Goal: Task Accomplishment & Management: Use online tool/utility

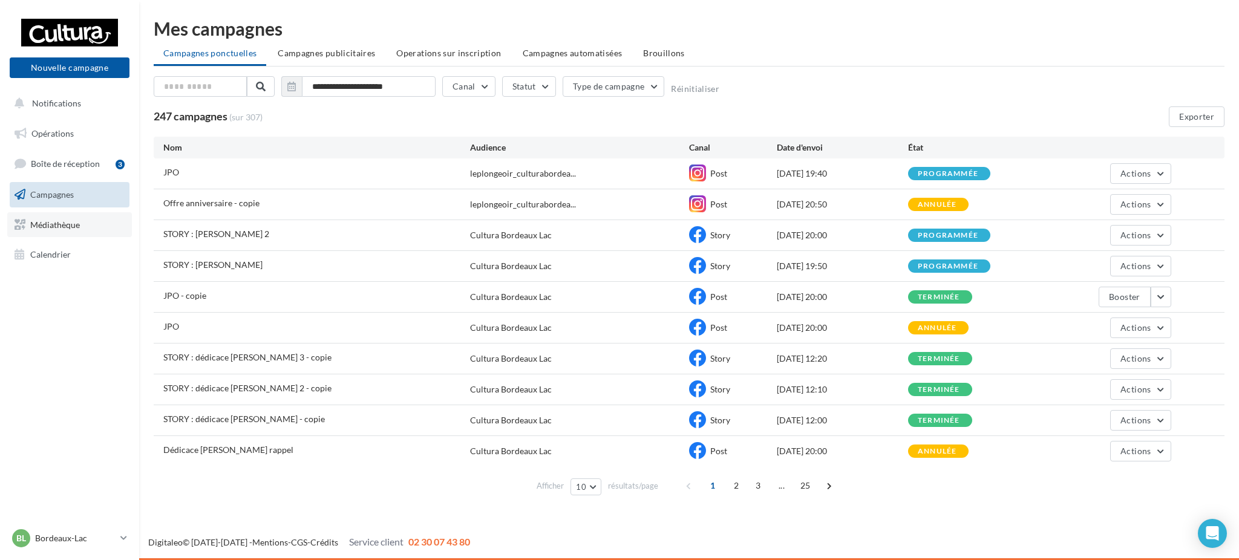
click at [88, 228] on link "Médiathèque" at bounding box center [69, 224] width 125 height 25
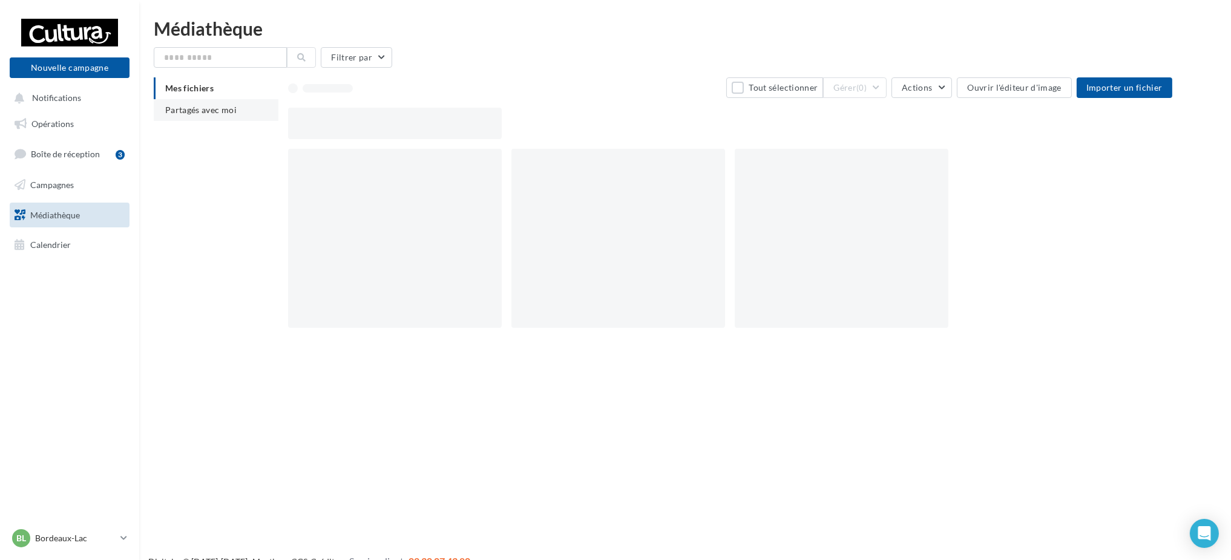
click at [217, 120] on li "Partagés avec moi" at bounding box center [216, 110] width 125 height 22
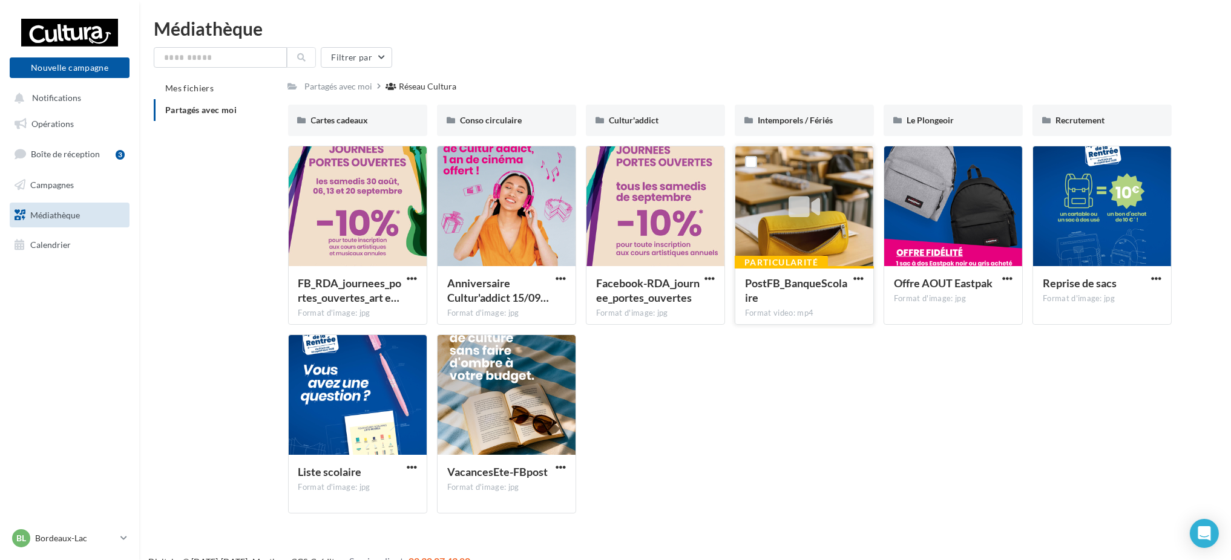
click at [798, 290] on div "PostFB_BanqueScolaire" at bounding box center [797, 290] width 104 height 29
click at [859, 284] on span "button" at bounding box center [858, 279] width 10 height 10
click at [804, 262] on div "Particularité" at bounding box center [781, 262] width 93 height 13
click at [843, 220] on div at bounding box center [804, 206] width 138 height 121
click at [768, 167] on div at bounding box center [804, 206] width 138 height 121
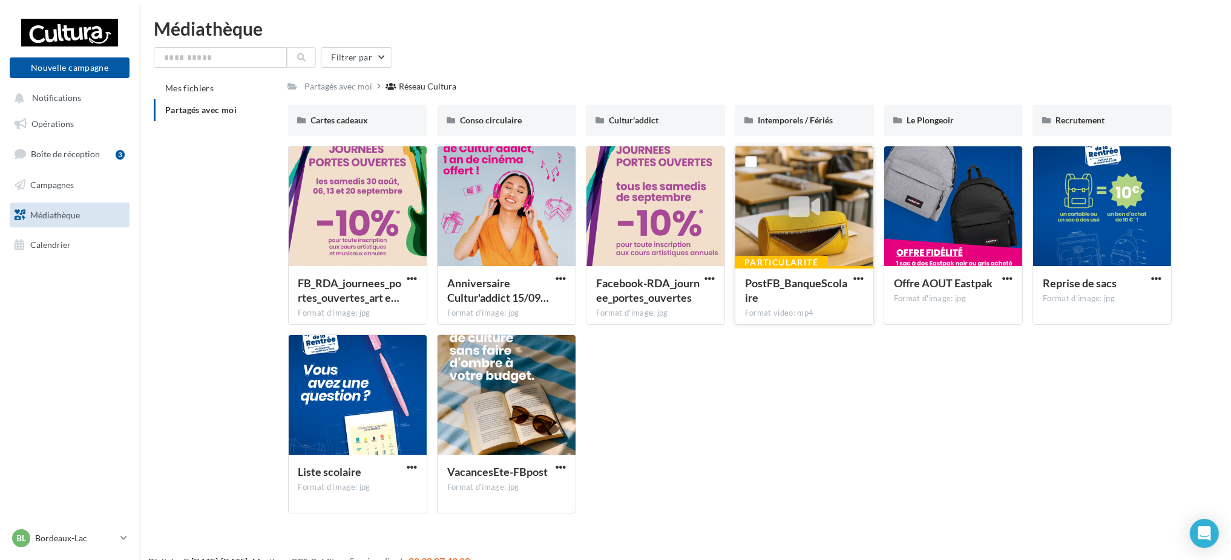
click at [768, 167] on div at bounding box center [804, 206] width 138 height 121
click at [781, 200] on div at bounding box center [804, 206] width 138 height 121
click at [851, 270] on div "Particularité PostFB_BanqueScolaire Format video: mp4" at bounding box center [804, 294] width 138 height 57
click at [859, 276] on span "button" at bounding box center [858, 279] width 10 height 10
click at [759, 450] on div "FB_RDA_journees_portes_ouvertes_art e… Format d'image: jpg FB_RDA_journees_port…" at bounding box center [735, 335] width 894 height 378
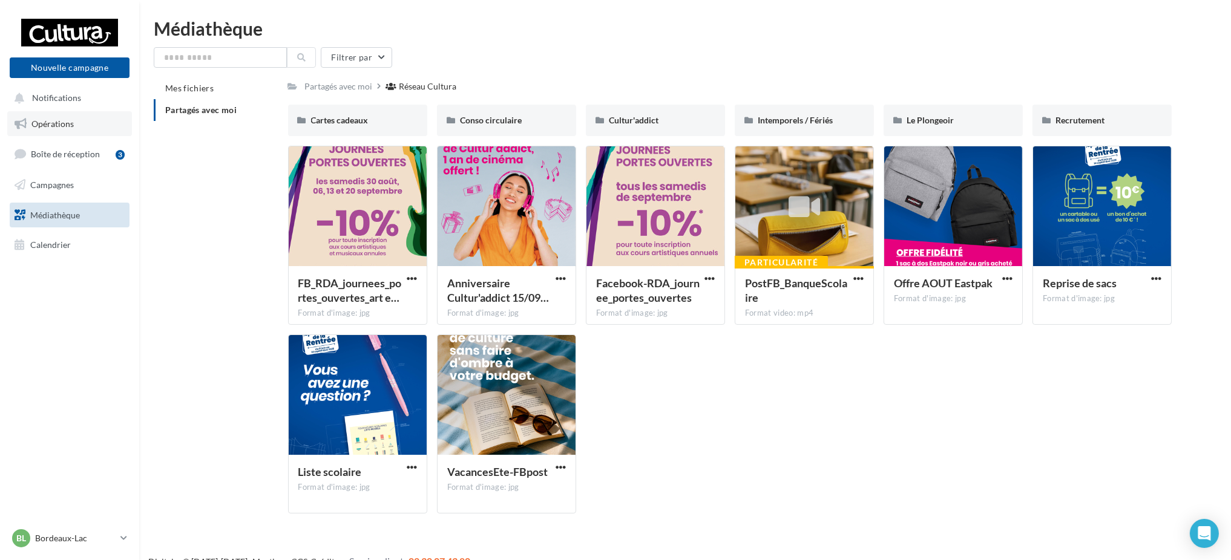
click at [73, 112] on link "Opérations" at bounding box center [69, 123] width 125 height 25
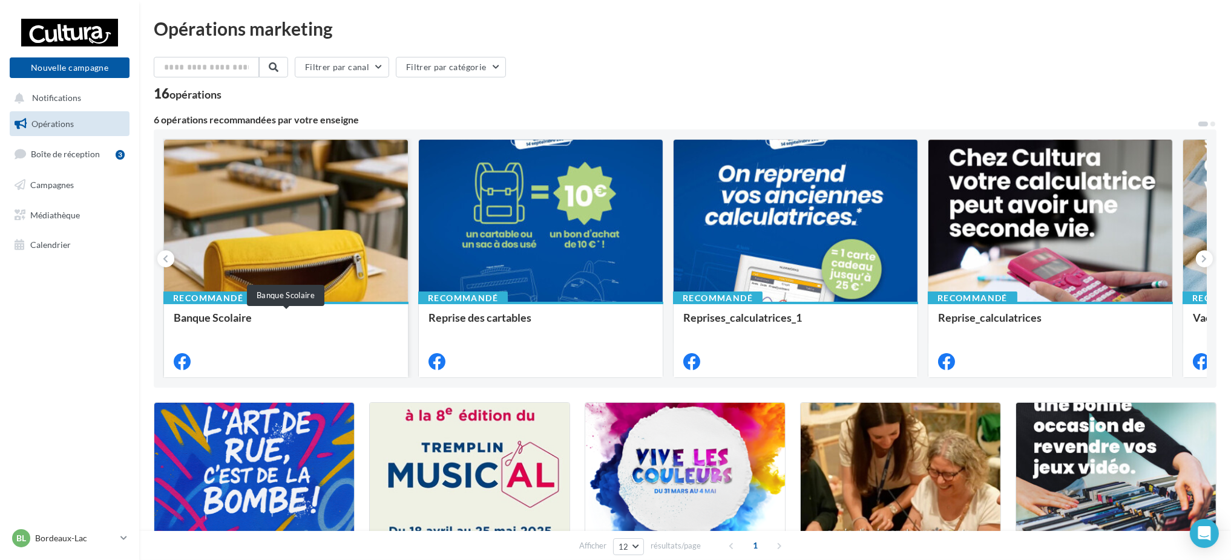
click at [209, 332] on div "Banque Scolaire" at bounding box center [286, 324] width 225 height 24
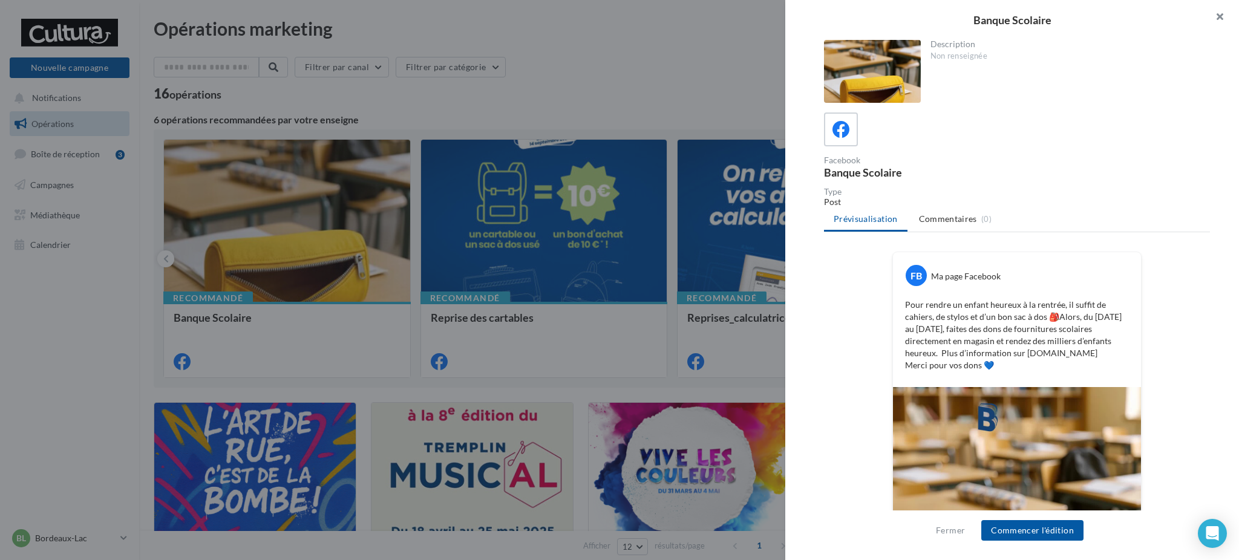
click at [1220, 10] on button "button" at bounding box center [1215, 18] width 48 height 36
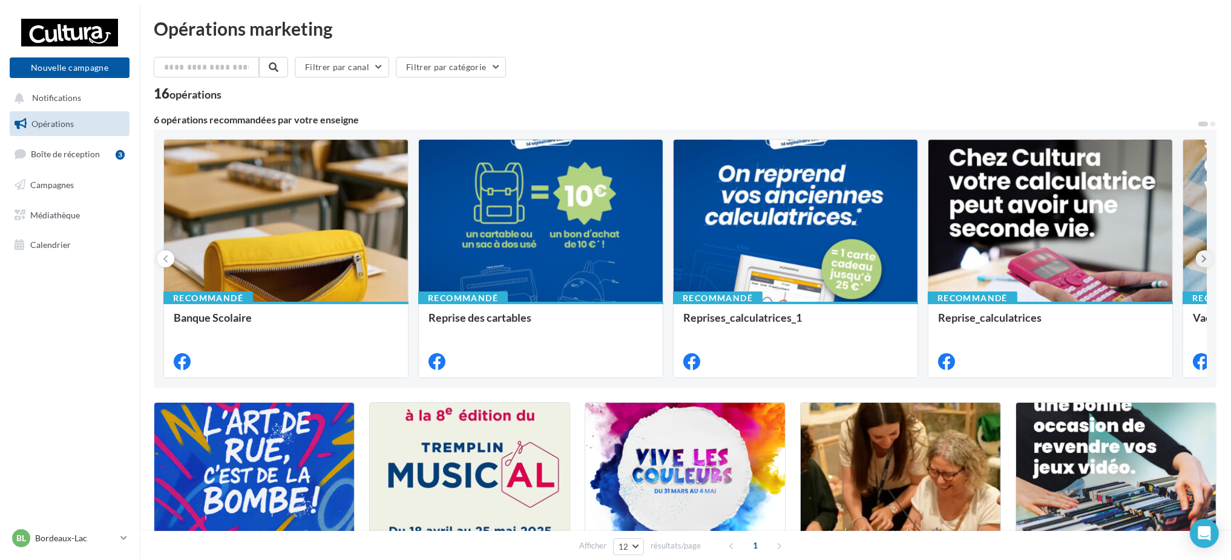
click at [1207, 257] on button at bounding box center [1204, 259] width 17 height 17
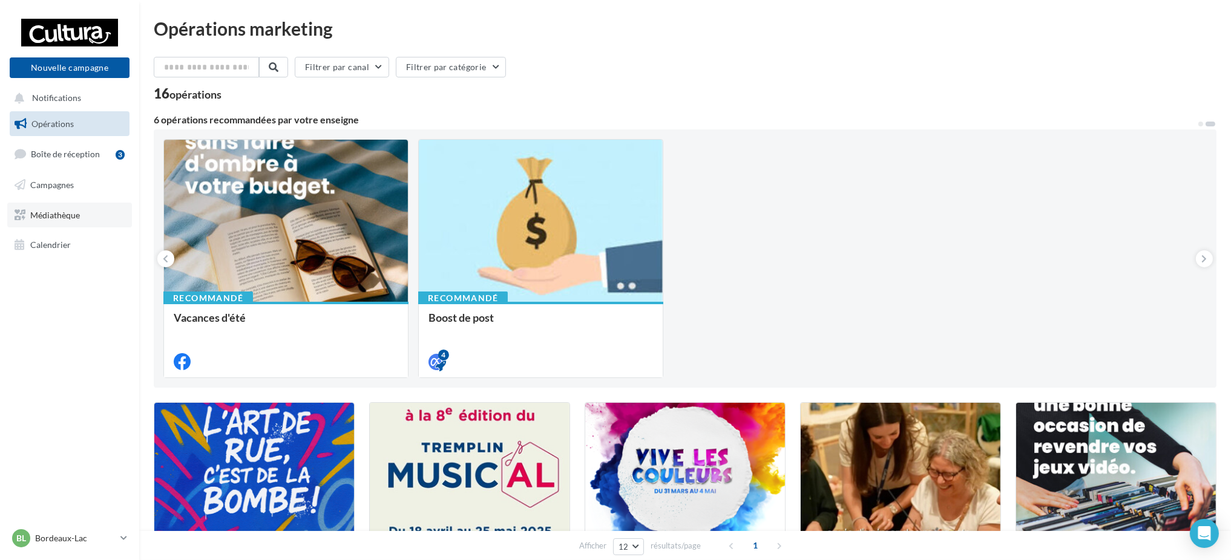
click at [89, 212] on link "Médiathèque" at bounding box center [69, 215] width 125 height 25
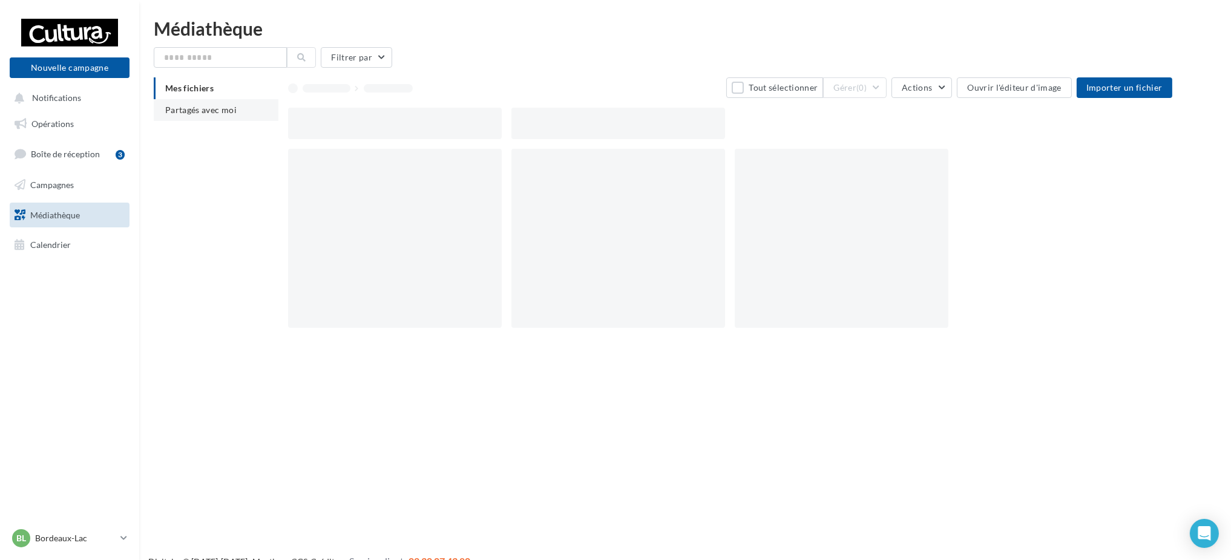
click at [200, 108] on span "Partagés avec moi" at bounding box center [200, 110] width 71 height 10
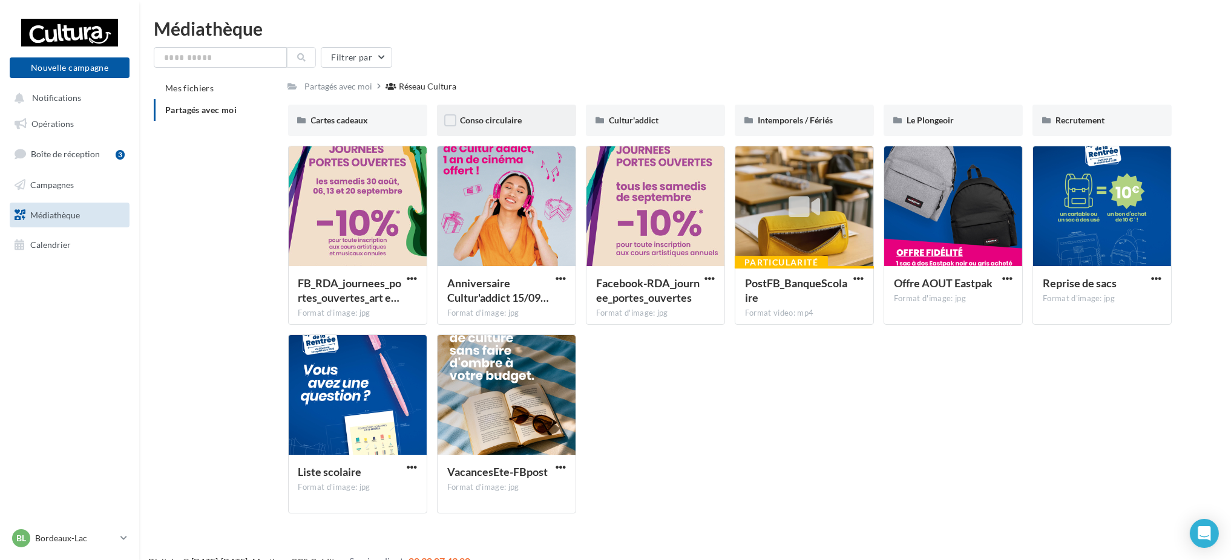
click at [497, 126] on div "Conso circulaire" at bounding box center [506, 120] width 93 height 12
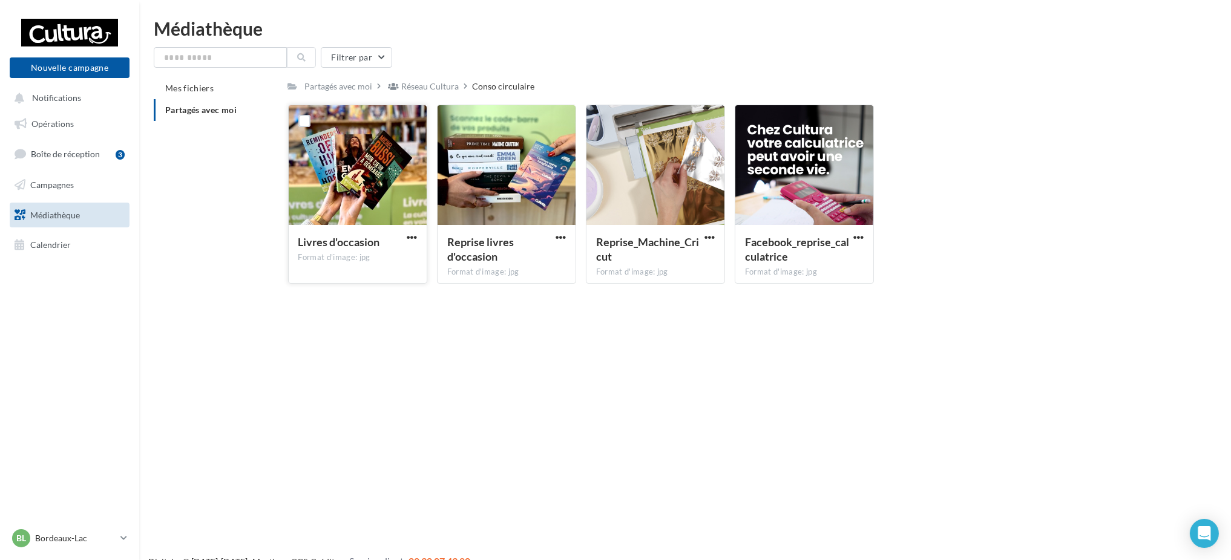
click at [390, 184] on div at bounding box center [358, 165] width 138 height 121
click at [320, 226] on div "Livres d'occasion Format d'image: jpg" at bounding box center [358, 253] width 138 height 57
click at [528, 257] on div "Reprise livres d'occasion" at bounding box center [499, 249] width 104 height 29
click at [521, 152] on div at bounding box center [507, 165] width 138 height 121
click at [310, 120] on div at bounding box center [304, 120] width 31 height 31
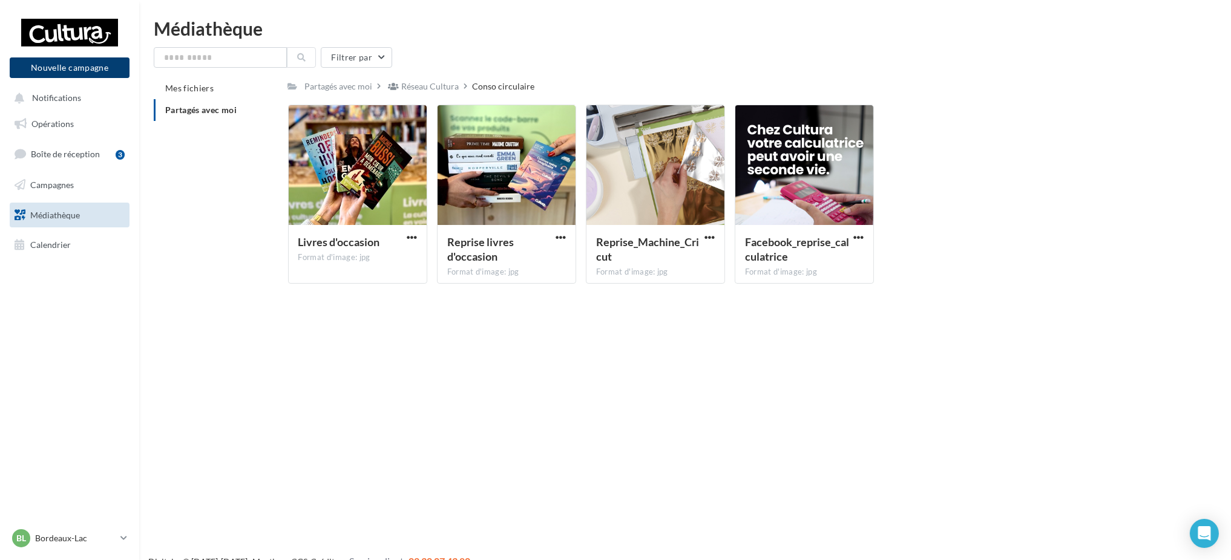
click at [56, 63] on button "Nouvelle campagne" at bounding box center [70, 67] width 120 height 21
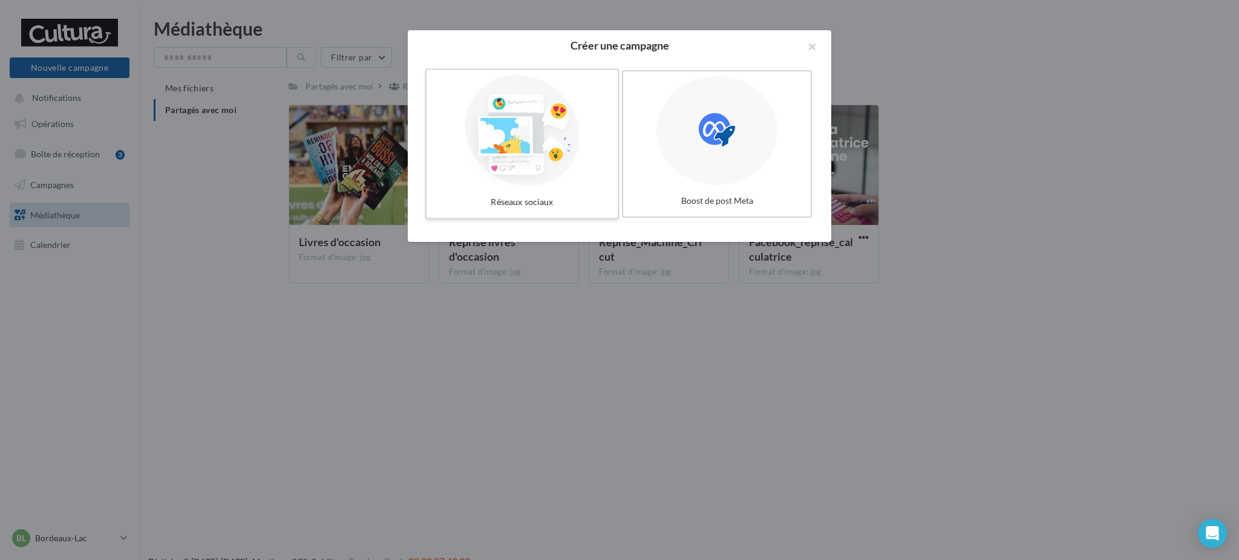
click at [548, 175] on div at bounding box center [522, 130] width 182 height 111
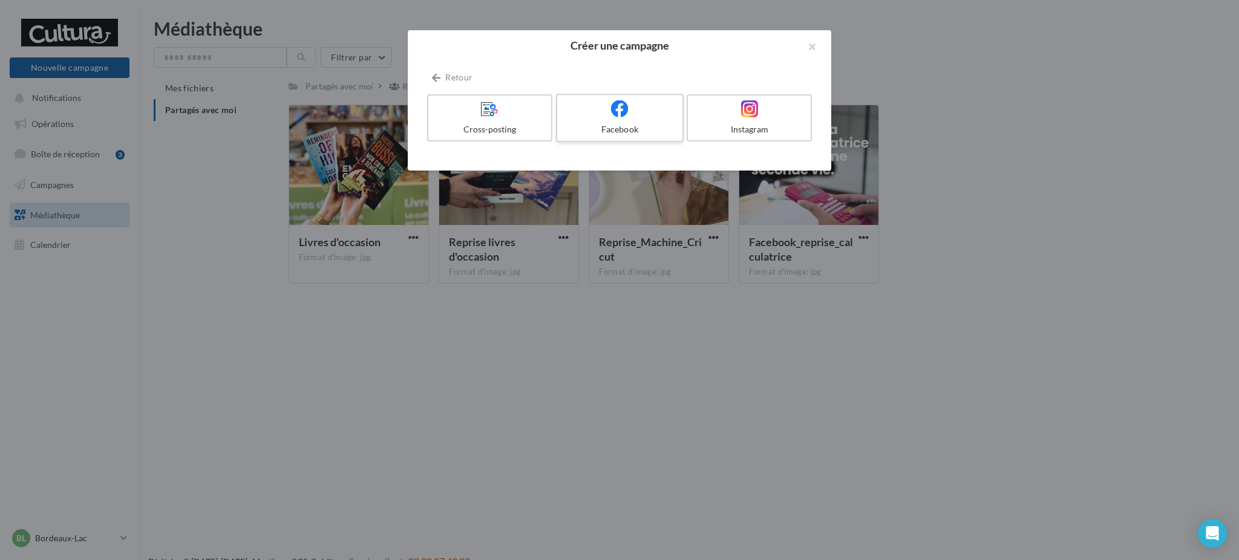
click at [593, 110] on div at bounding box center [619, 109] width 115 height 19
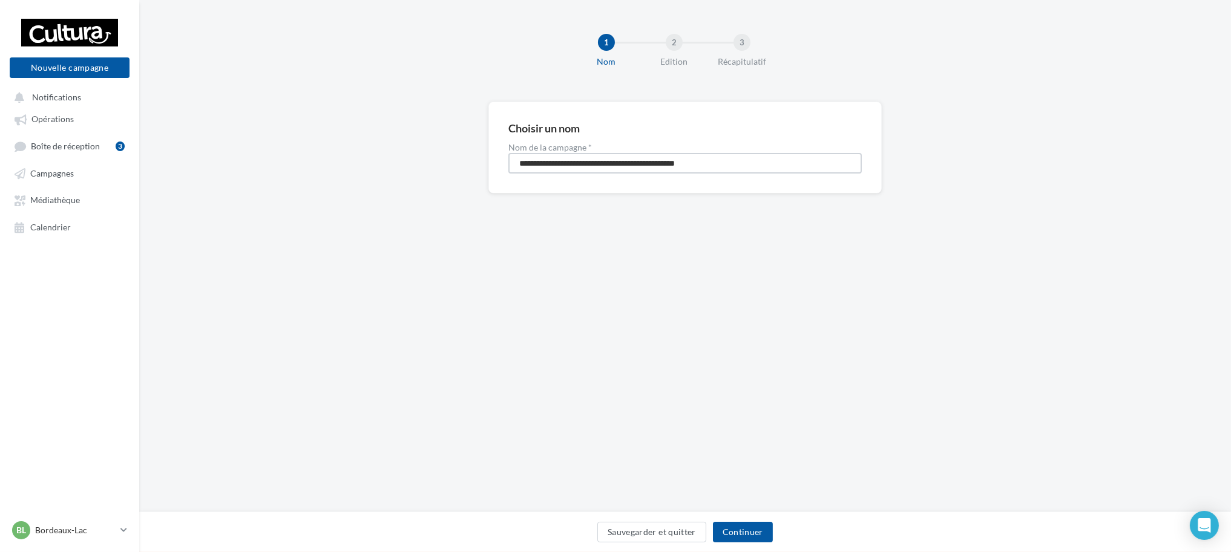
drag, startPoint x: 730, startPoint y: 162, endPoint x: 492, endPoint y: 156, distance: 238.5
click at [492, 156] on div "**********" at bounding box center [684, 148] width 393 height 92
type input "*"
type input "**********"
click at [747, 519] on div "Sauvegarder et quitter Continuer" at bounding box center [685, 532] width 1092 height 41
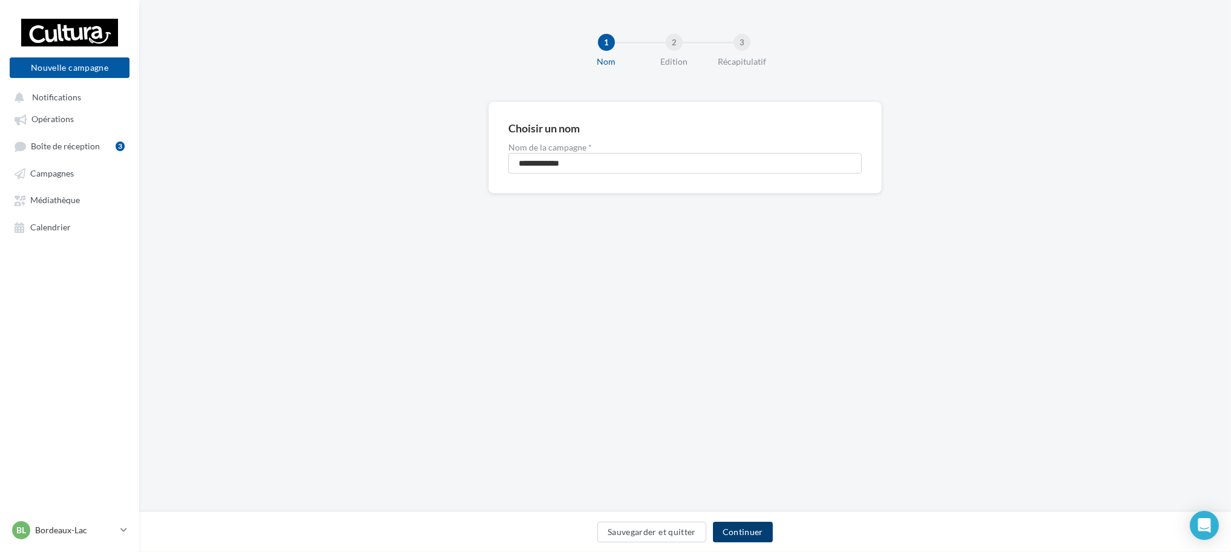
click at [747, 537] on button "Continuer" at bounding box center [743, 532] width 60 height 21
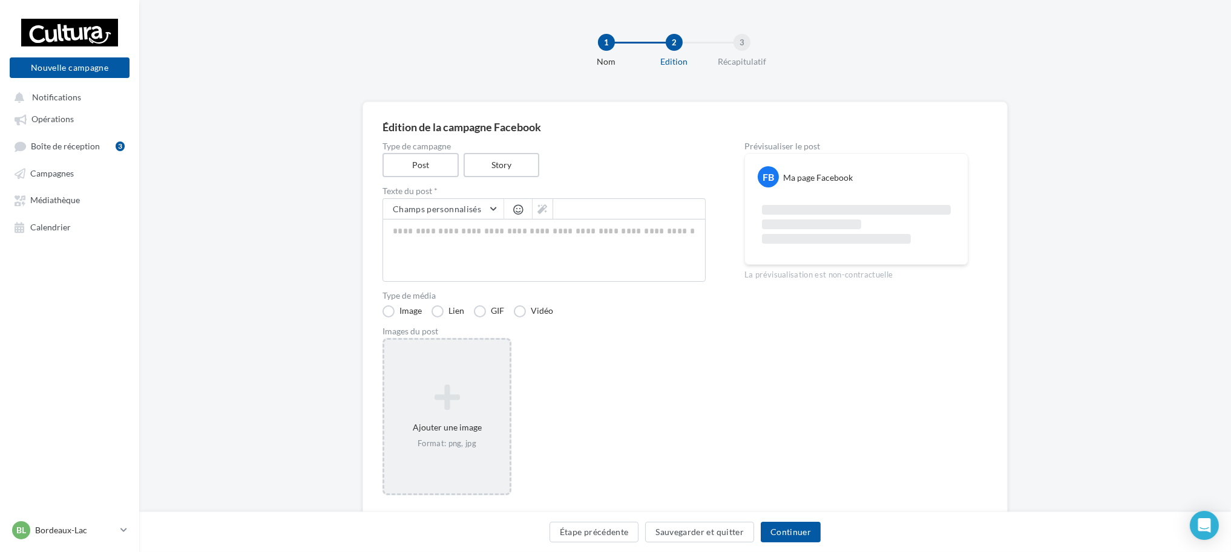
click at [444, 374] on div "Ajouter une image Format: png, jpg" at bounding box center [446, 416] width 129 height 157
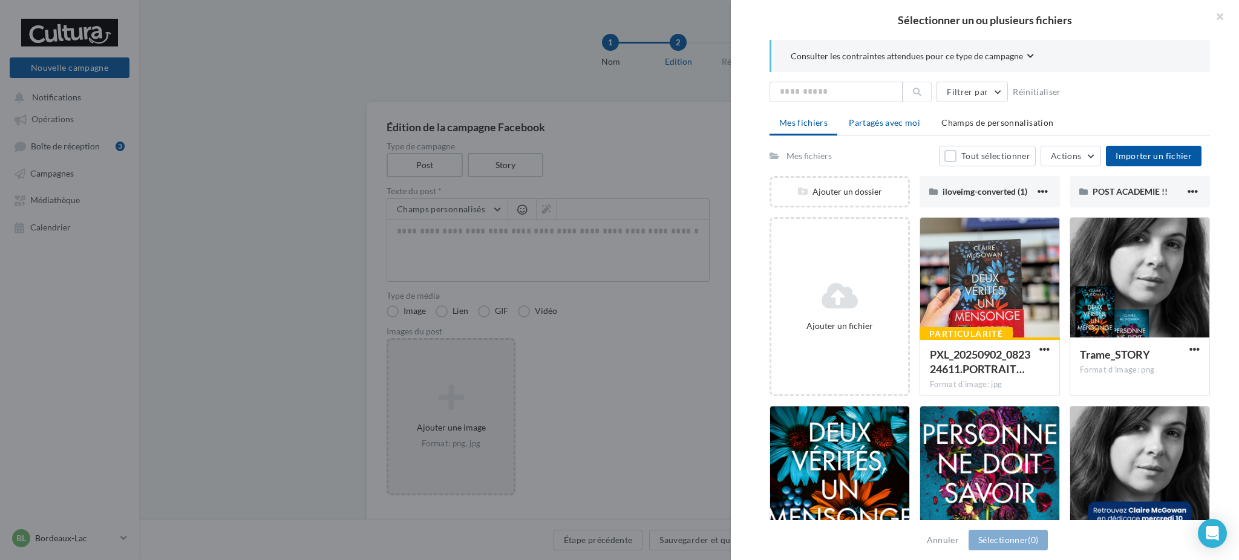
click at [897, 114] on li "Partagés avec moi" at bounding box center [884, 123] width 91 height 22
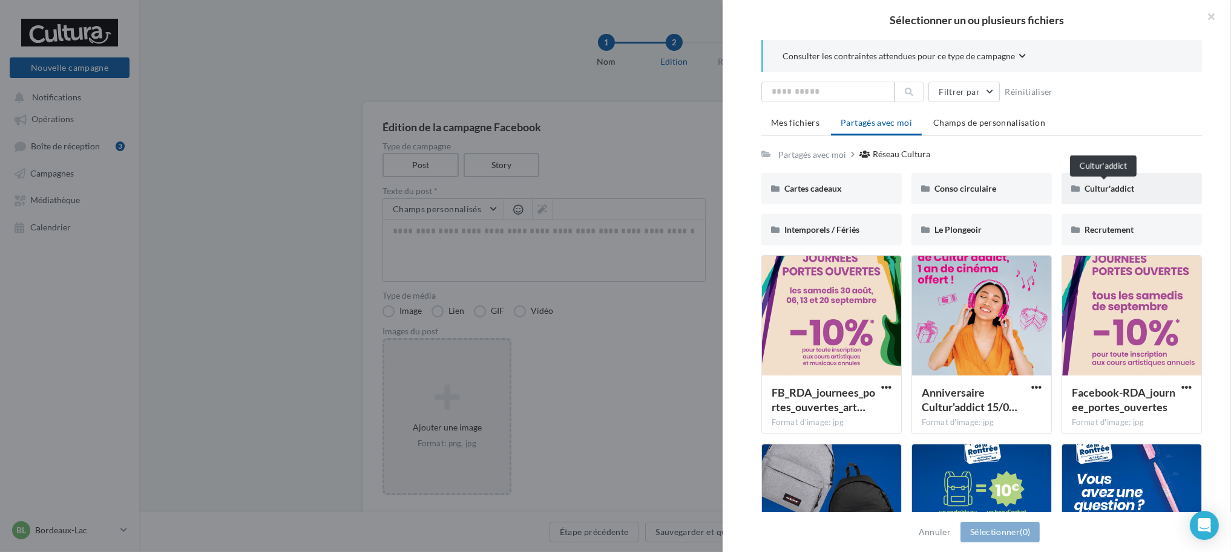
click at [1098, 189] on span "Cultur'addict" at bounding box center [1109, 188] width 50 height 10
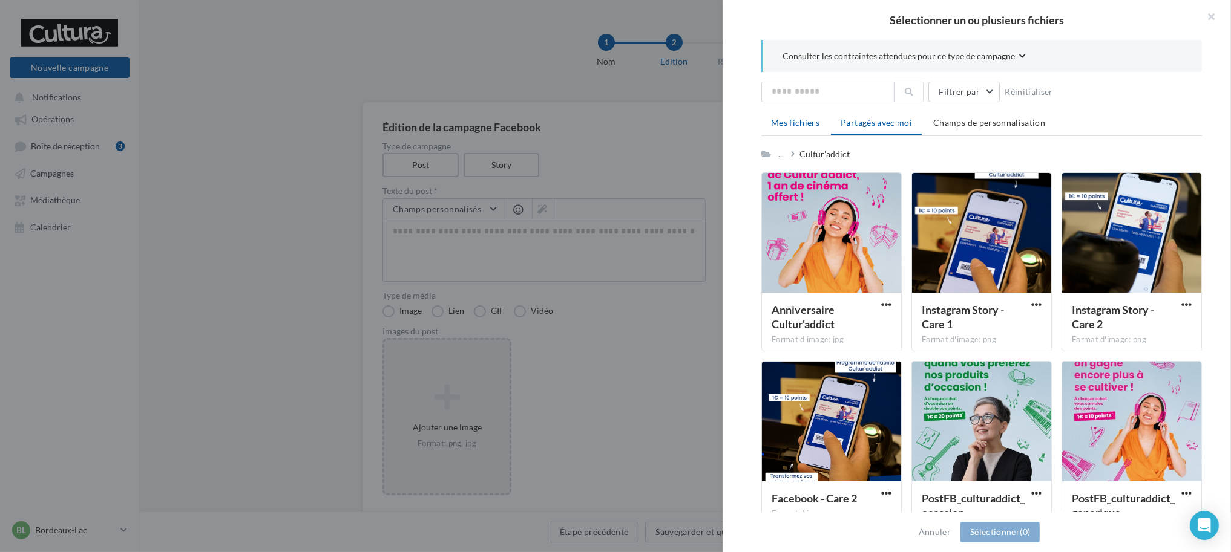
click at [811, 123] on span "Mes fichiers" at bounding box center [795, 122] width 48 height 10
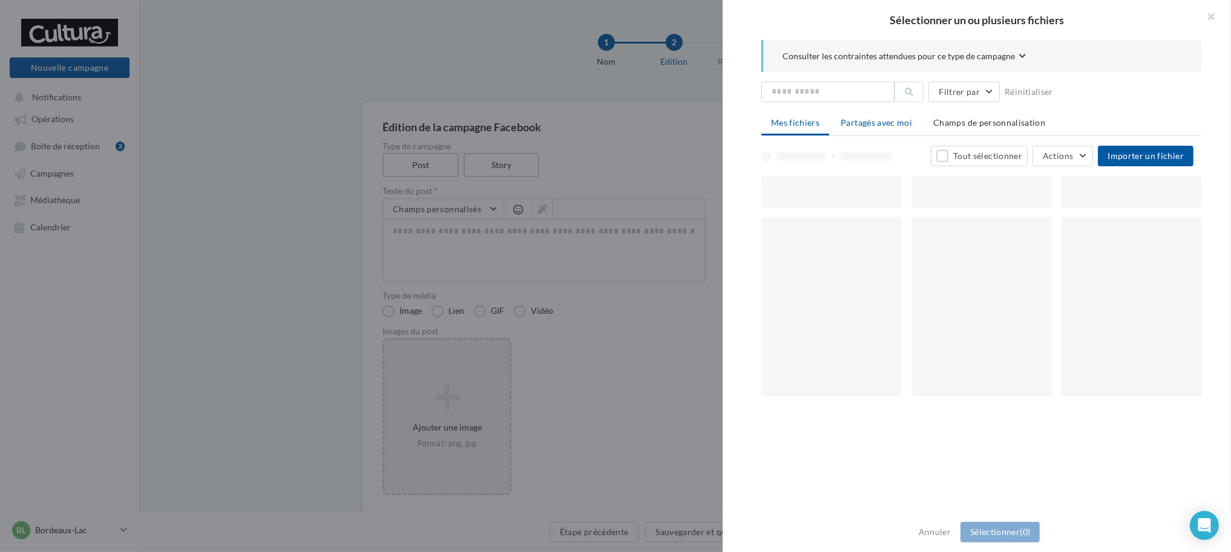
click at [844, 124] on span "Partagés avec moi" at bounding box center [876, 122] width 71 height 10
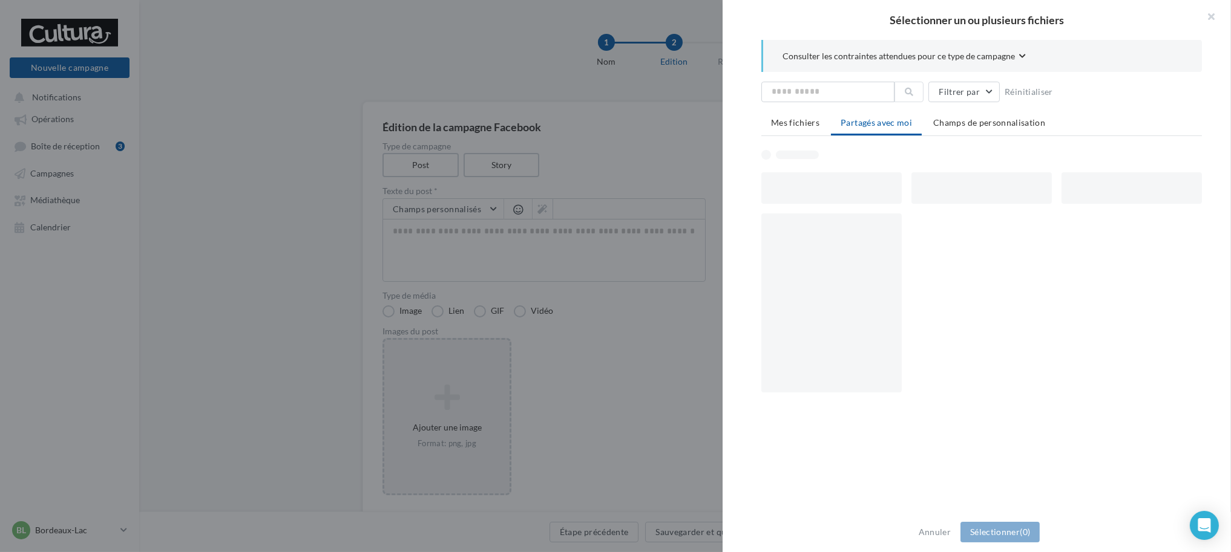
click at [1021, 53] on icon "button" at bounding box center [1022, 56] width 7 height 7
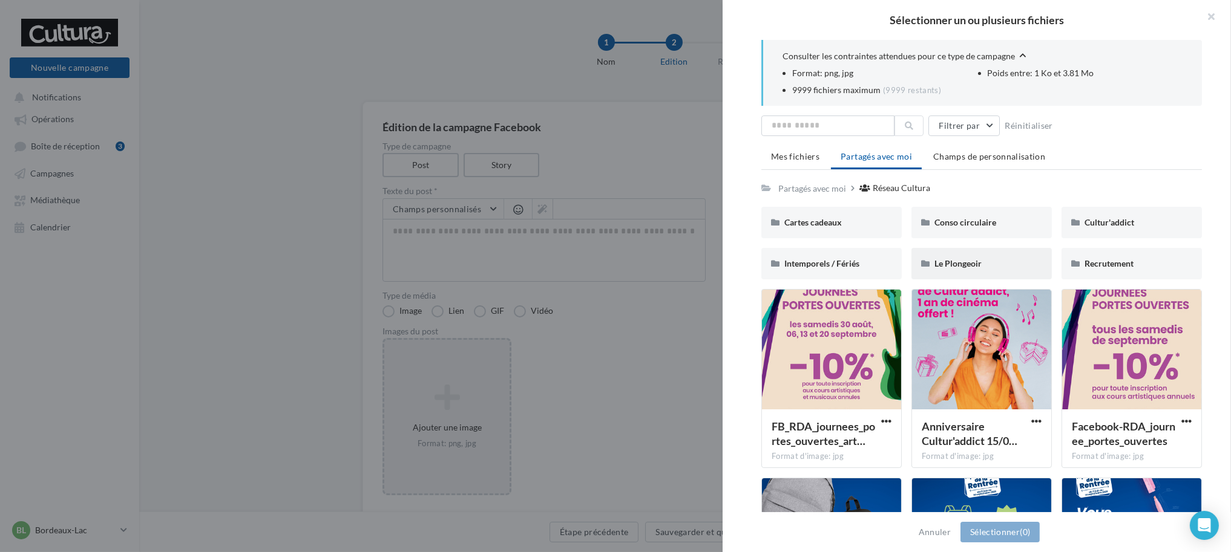
click at [979, 269] on div "Le Plongeoir" at bounding box center [981, 263] width 140 height 31
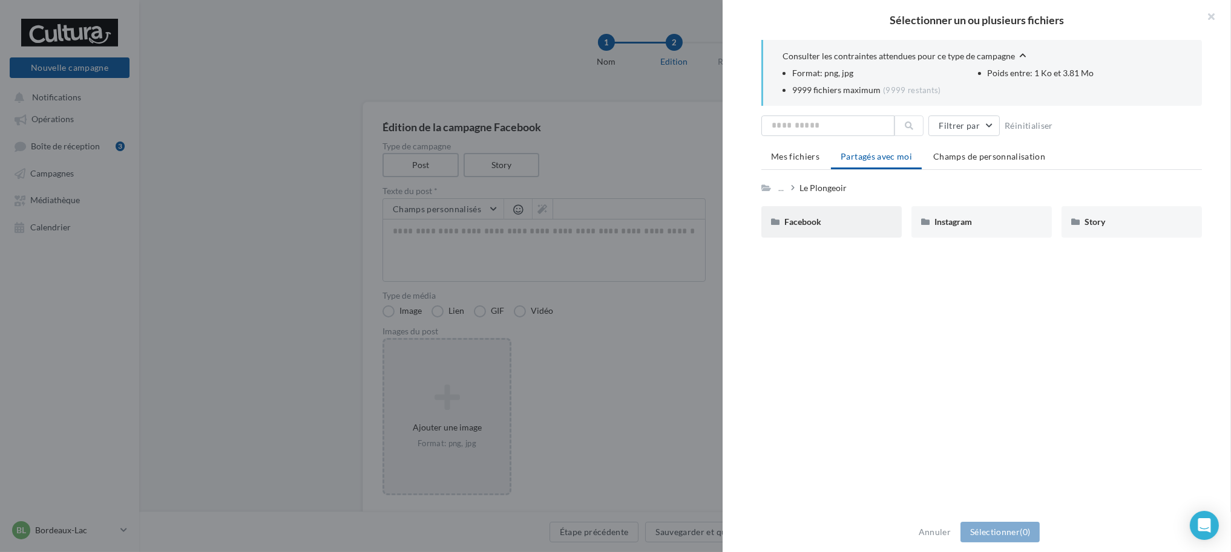
click at [796, 217] on span "Facebook" at bounding box center [802, 222] width 37 height 10
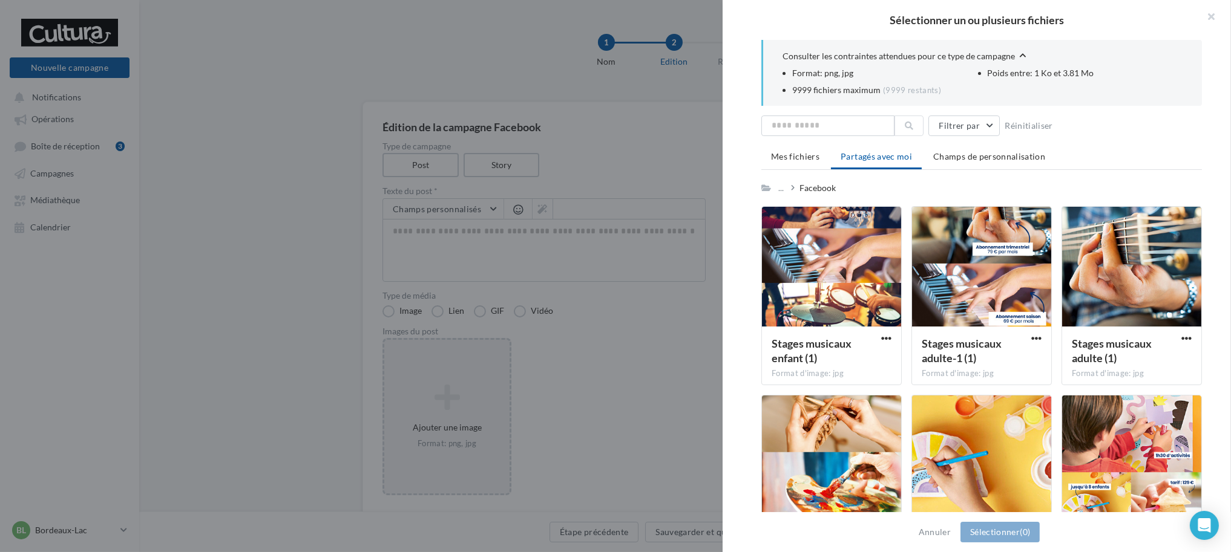
click at [851, 156] on span "Partagés avec moi" at bounding box center [876, 156] width 71 height 10
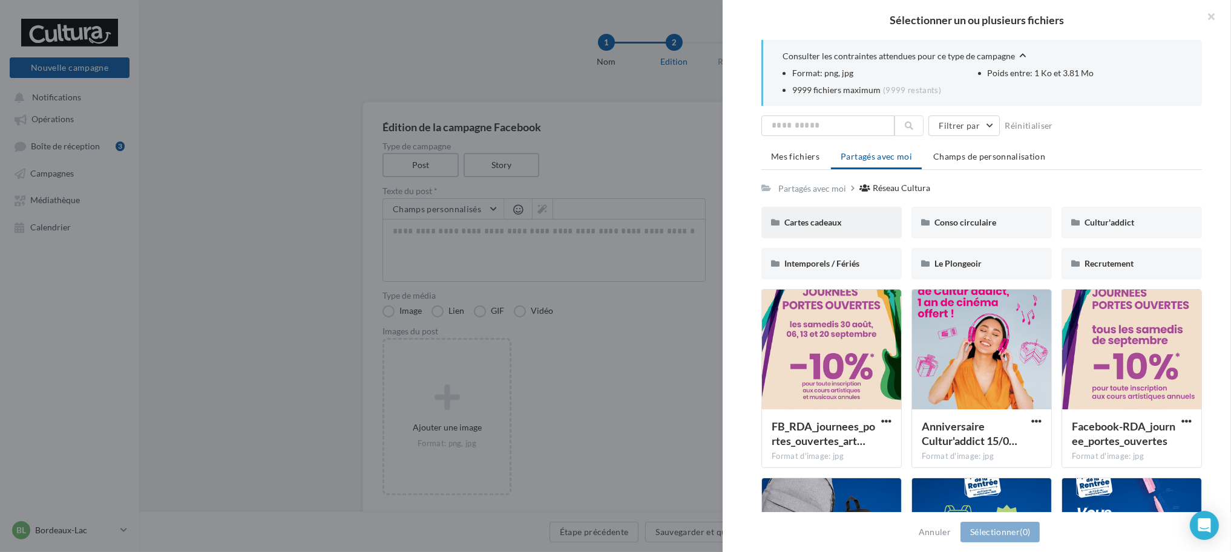
click at [855, 220] on div "Cartes cadeaux" at bounding box center [831, 223] width 94 height 12
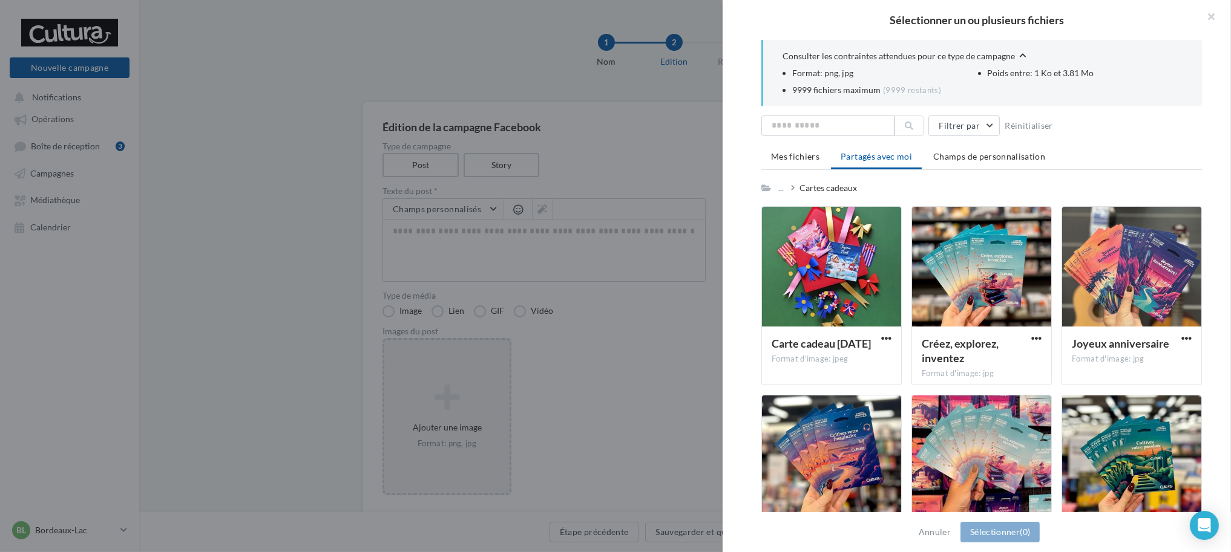
click at [874, 149] on li "Partagés avec moi" at bounding box center [876, 158] width 91 height 24
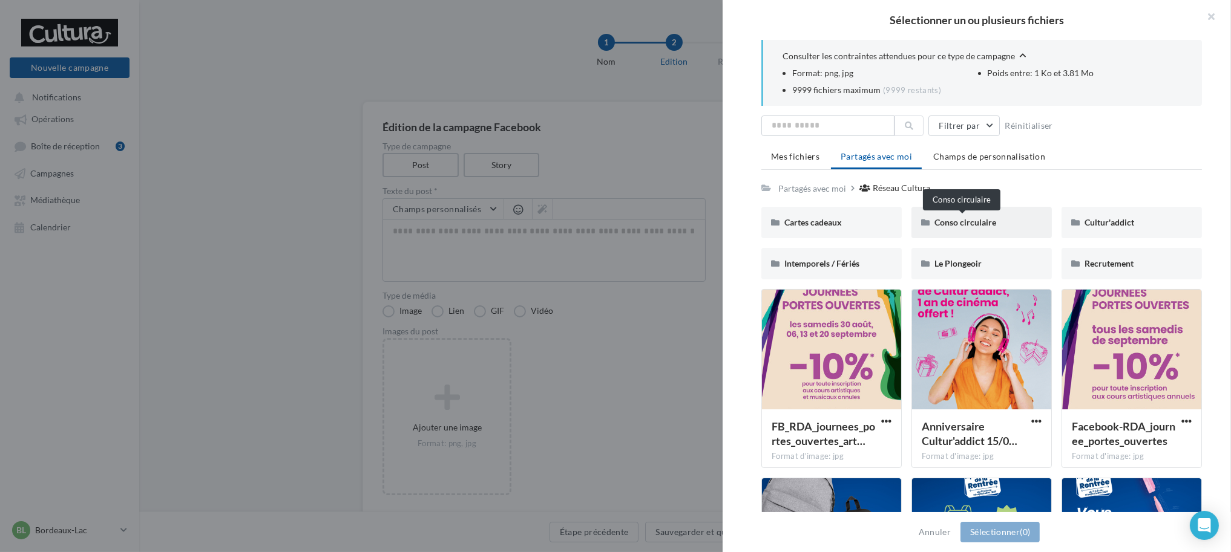
click at [971, 218] on span "Conso circulaire" at bounding box center [965, 222] width 62 height 10
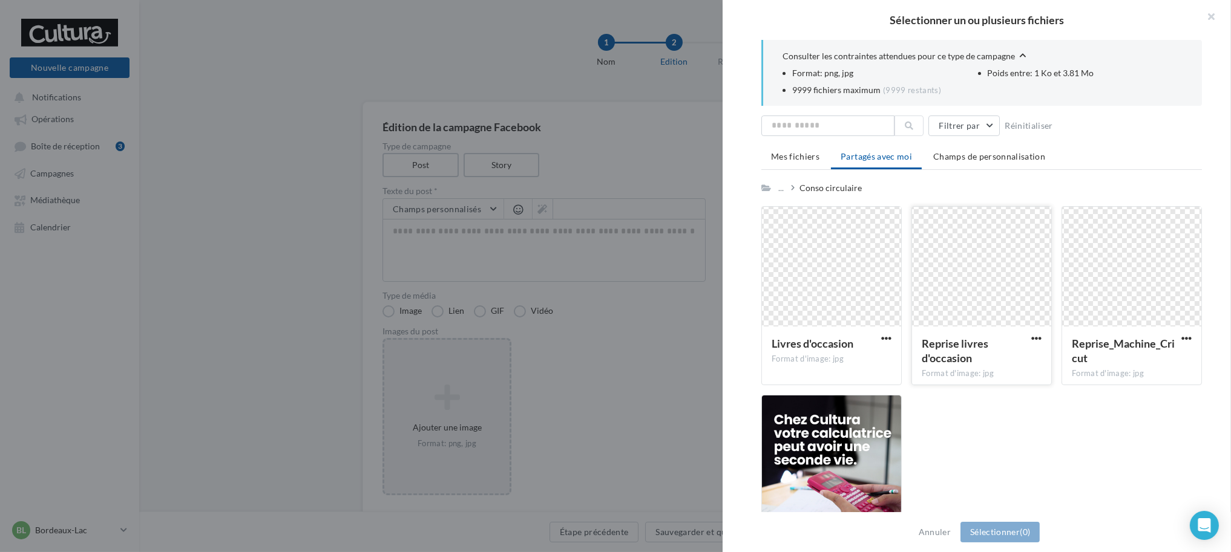
click at [949, 283] on div at bounding box center [981, 267] width 139 height 121
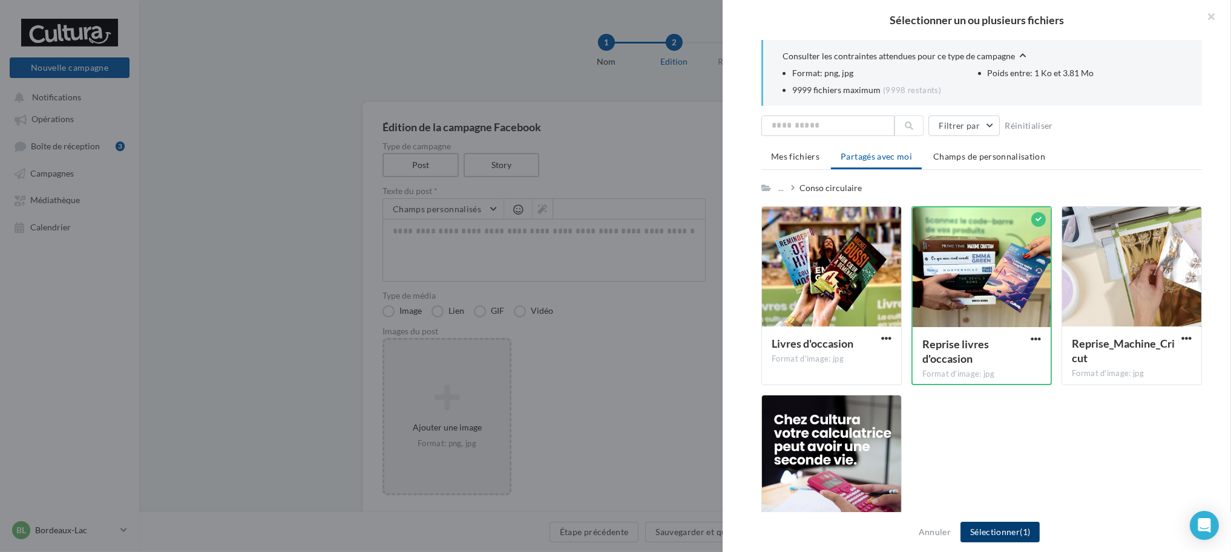
click at [1001, 532] on button "Sélectionner (1)" at bounding box center [999, 532] width 79 height 21
